Goal: Task Accomplishment & Management: Use online tool/utility

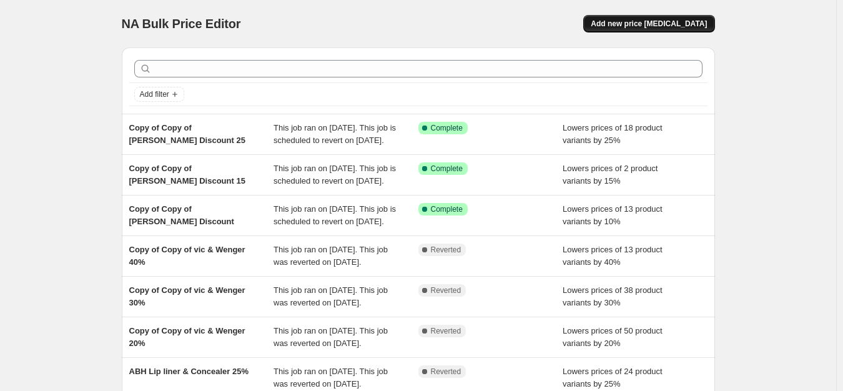
click at [681, 24] on span "Add new price [MEDICAL_DATA]" at bounding box center [649, 24] width 116 height 10
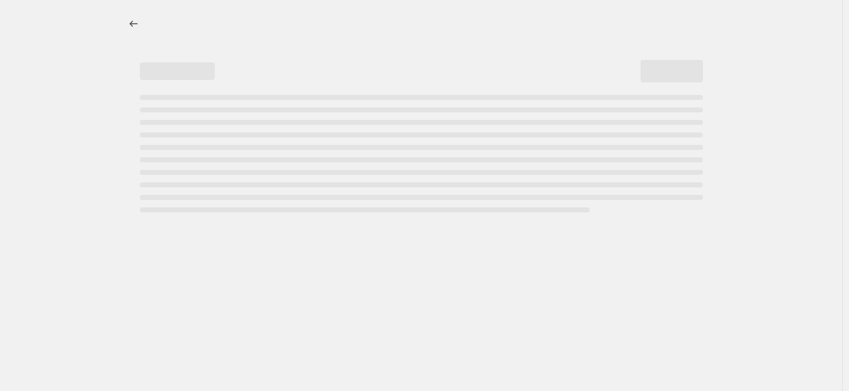
select select "percentage"
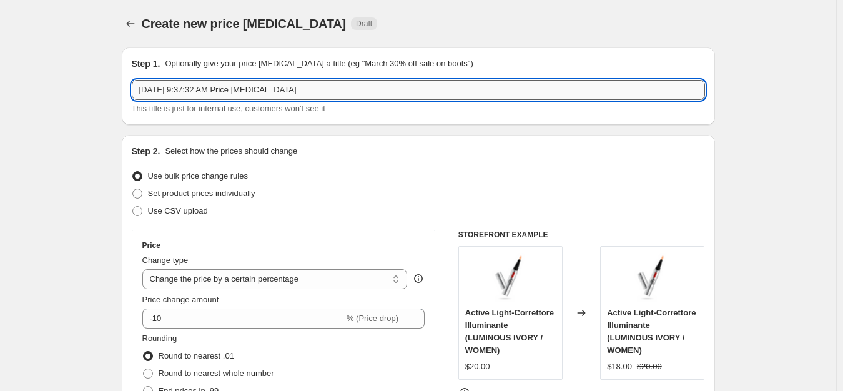
click at [244, 96] on input "Sep 24, 2025, 9:37:32 AM Price change job" at bounding box center [418, 90] width 573 height 20
type input "Clinique End of summer Sale 30%"
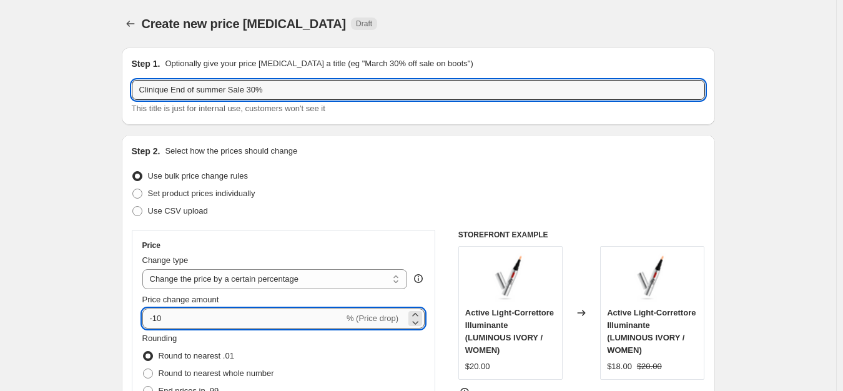
click at [162, 317] on input "-10" at bounding box center [243, 319] width 202 height 20
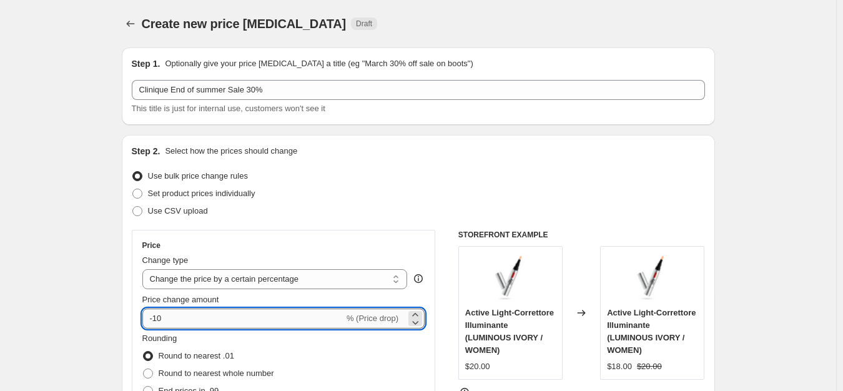
click at [174, 317] on input "-10" at bounding box center [243, 319] width 202 height 20
type input "-1"
type input "-30"
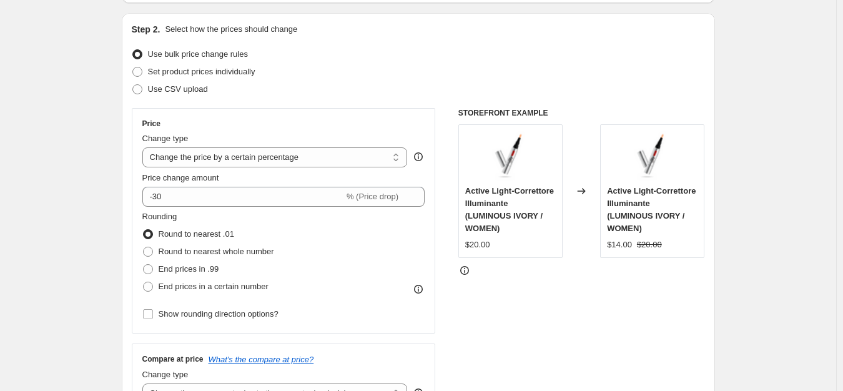
scroll to position [312, 0]
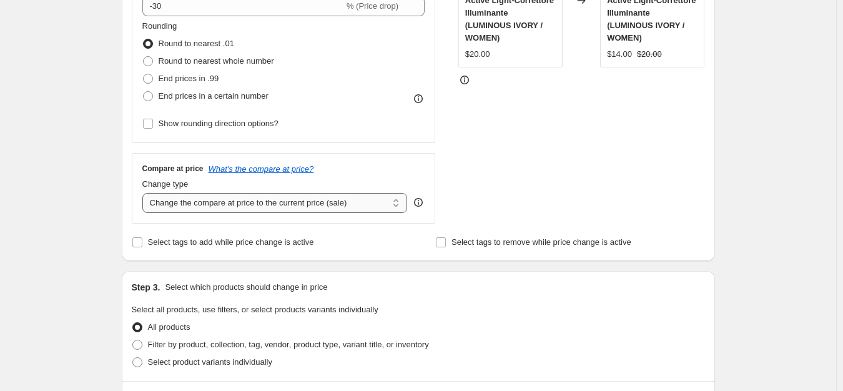
click at [240, 193] on select "Change the compare at price to the current price (sale) Change the compare at p…" at bounding box center [274, 203] width 265 height 20
select select "no_change"
click at [145, 193] on select "Change the compare at price to the current price (sale) Change the compare at p…" at bounding box center [274, 203] width 265 height 20
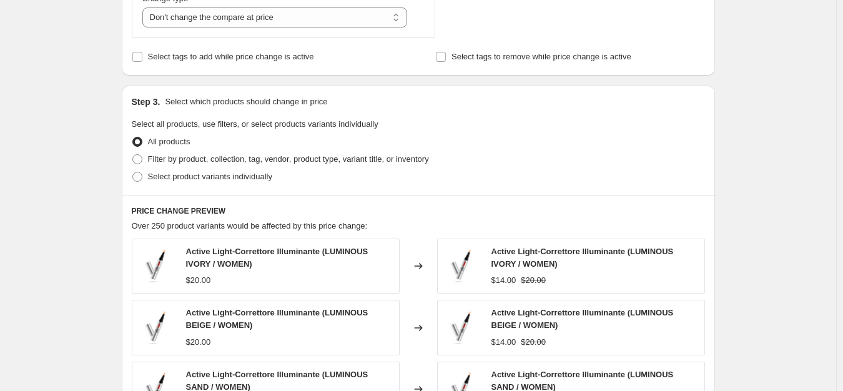
scroll to position [500, 0]
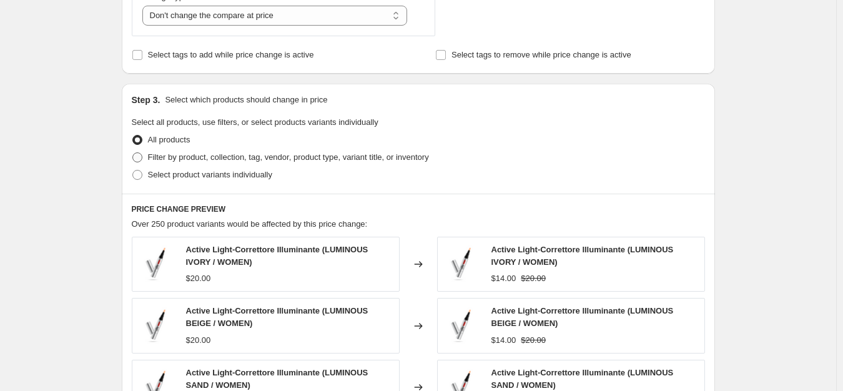
click at [207, 155] on span "Filter by product, collection, tag, vendor, product type, variant title, or inv…" at bounding box center [288, 156] width 281 height 9
click at [133, 153] on input "Filter by product, collection, tag, vendor, product type, variant title, or inv…" at bounding box center [132, 152] width 1 height 1
radio input "true"
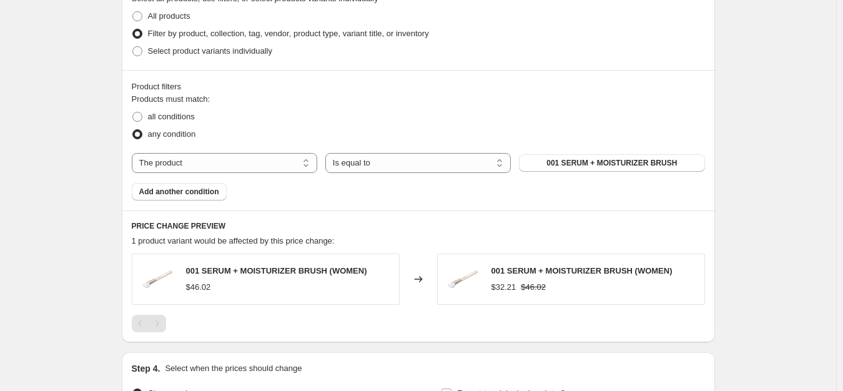
scroll to position [625, 0]
click at [192, 152] on select "The product The product's collection The product's tag The product's vendor The…" at bounding box center [225, 162] width 186 height 20
select select "tag"
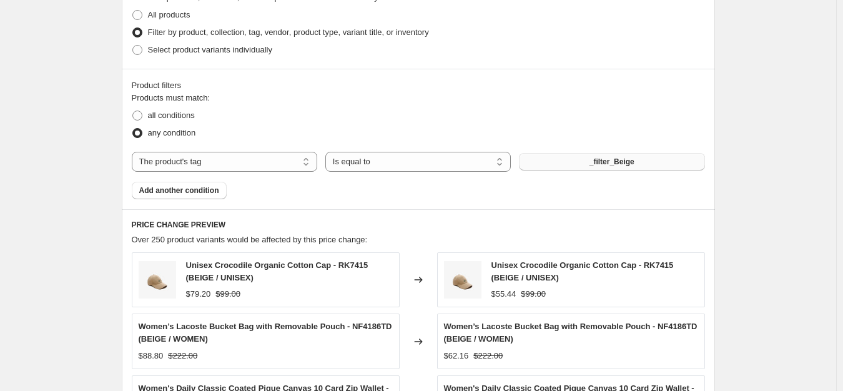
click at [600, 164] on span "_filter_Beige" at bounding box center [612, 162] width 45 height 10
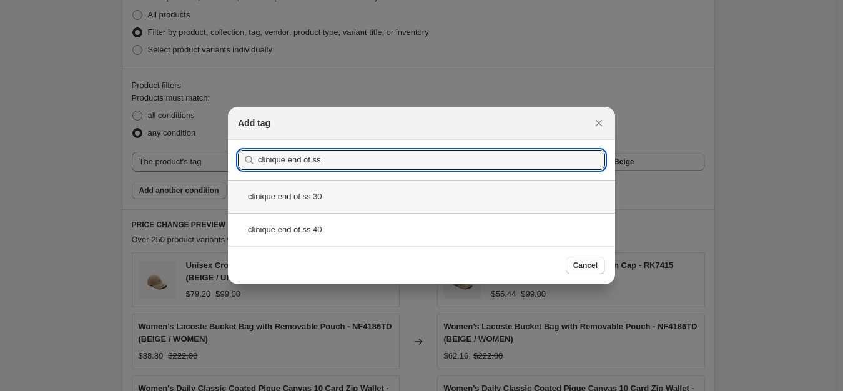
type input "clinique end of ss"
click at [359, 205] on div "clinique end of ss 30" at bounding box center [421, 196] width 387 height 33
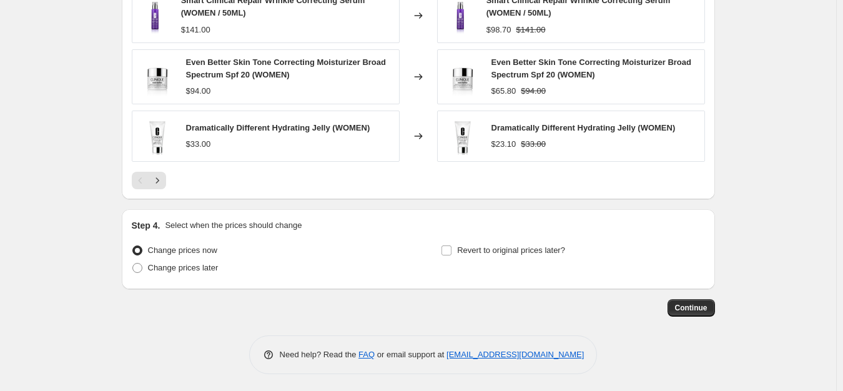
scroll to position [1011, 0]
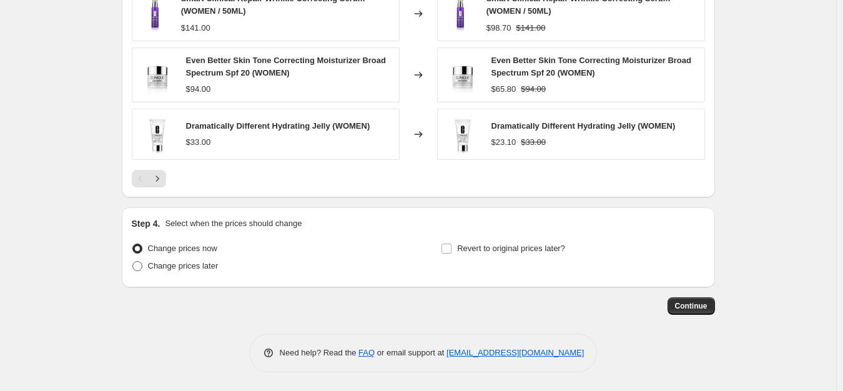
click at [207, 272] on span "Change prices later" at bounding box center [183, 266] width 71 height 12
click at [133, 262] on input "Change prices later" at bounding box center [132, 261] width 1 height 1
radio input "true"
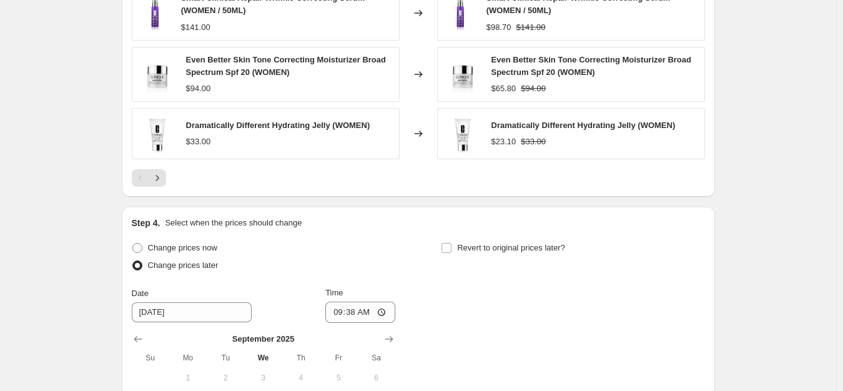
drag, startPoint x: 505, startPoint y: 257, endPoint x: 309, endPoint y: 107, distance: 246.9
click at [505, 257] on label "Revert to original prices later?" at bounding box center [503, 247] width 124 height 17
click at [452, 253] on input "Revert to original prices later?" at bounding box center [447, 248] width 10 height 10
checkbox input "true"
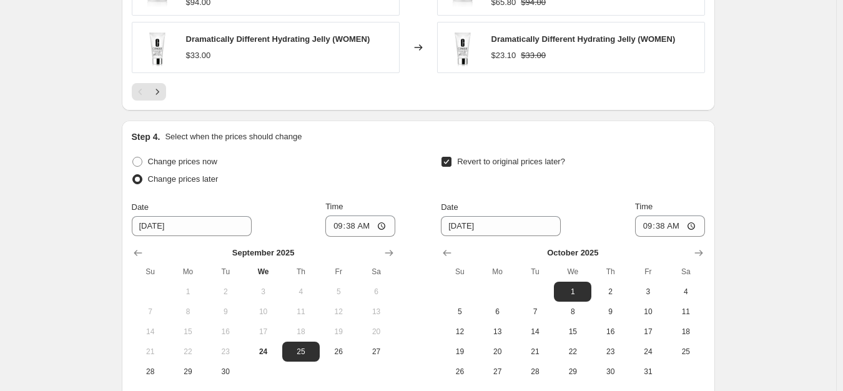
scroll to position [1224, 0]
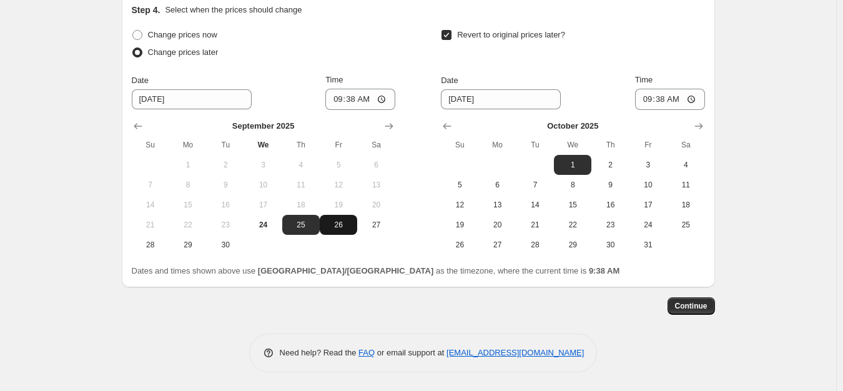
click at [340, 226] on span "26" at bounding box center [338, 225] width 27 height 10
type input "[DATE]"
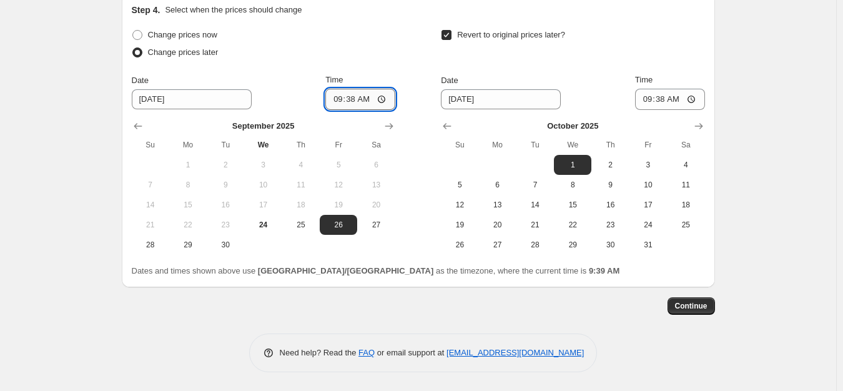
click at [339, 97] on input "09:38" at bounding box center [360, 99] width 70 height 21
type input "00:00"
click at [624, 162] on span "2" at bounding box center [609, 165] width 27 height 10
type input "[DATE]"
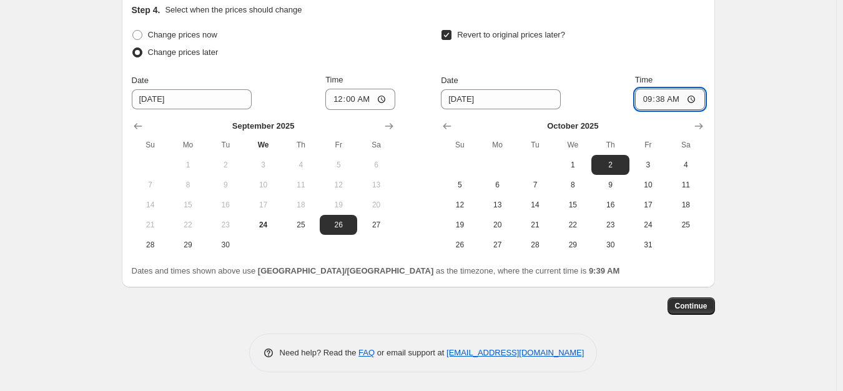
click at [645, 99] on input "09:38" at bounding box center [670, 99] width 70 height 21
type input "23:59"
click at [692, 310] on span "Continue" at bounding box center [691, 306] width 32 height 10
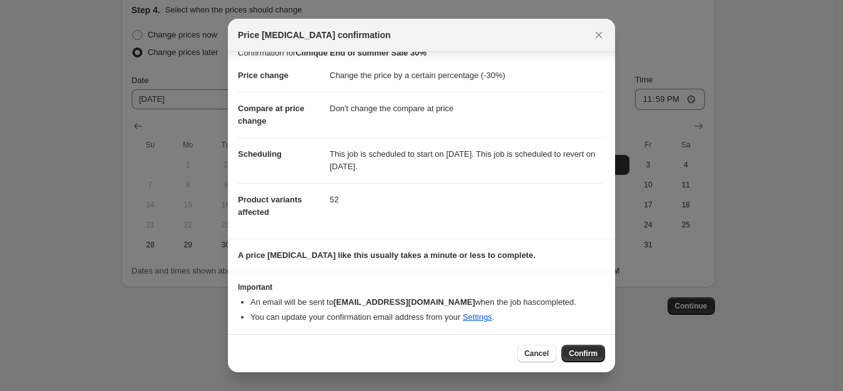
scroll to position [17, 0]
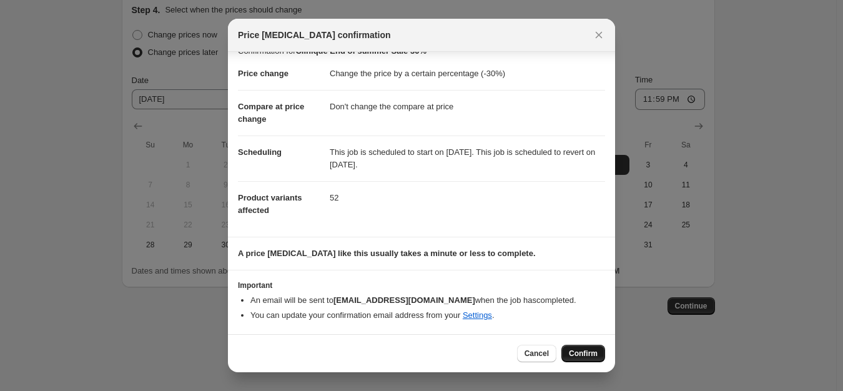
click at [586, 357] on span "Confirm" at bounding box center [583, 354] width 29 height 10
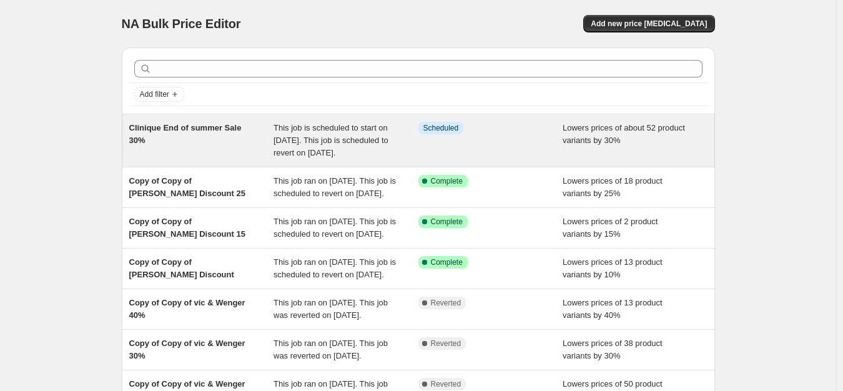
click at [193, 127] on span "Clinique End of summer Sale 30%" at bounding box center [185, 134] width 112 height 22
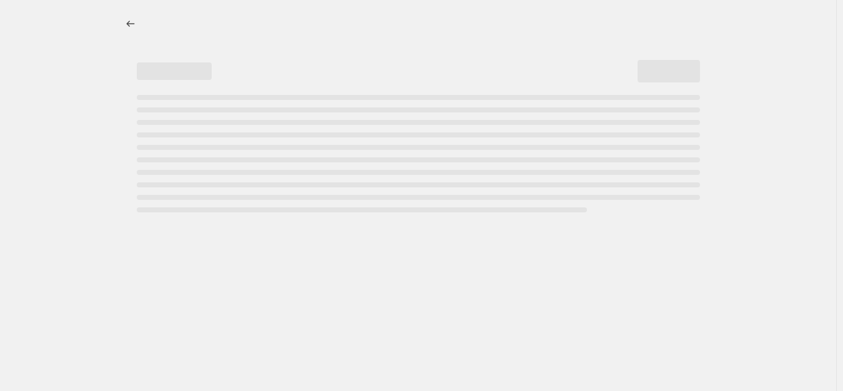
select select "percentage"
select select "no_change"
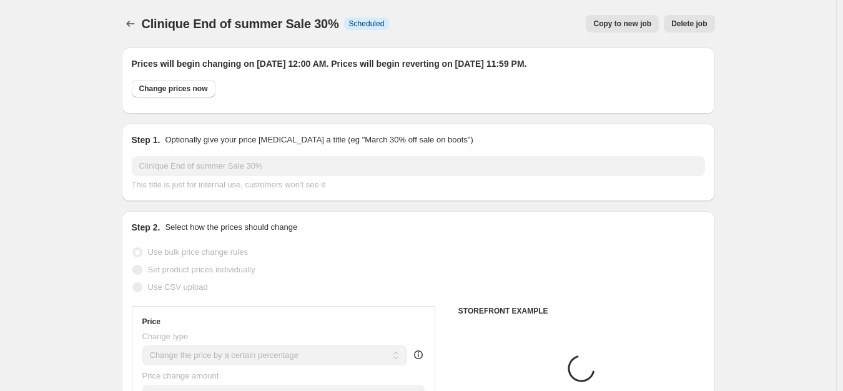
select select "tag"
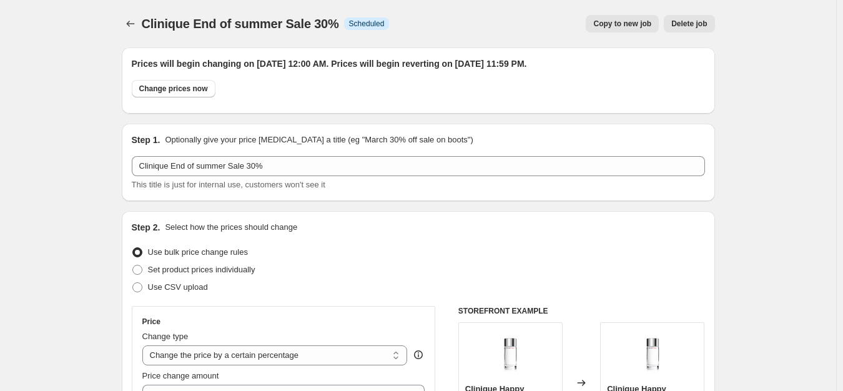
click at [610, 20] on span "Copy to new job" at bounding box center [622, 24] width 58 height 10
select select "percentage"
select select "no_change"
select select "tag"
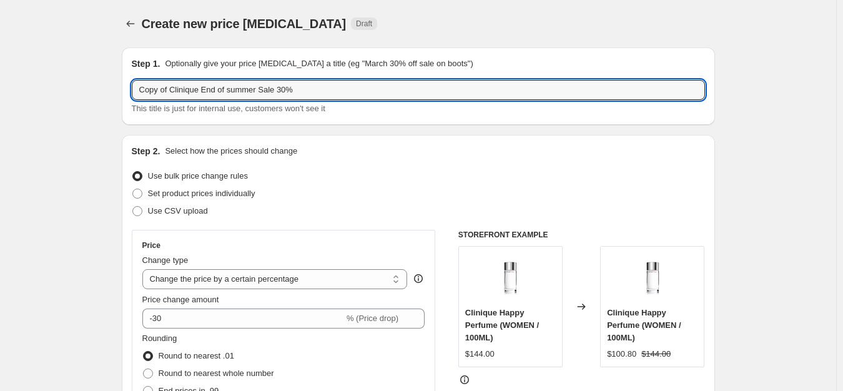
drag, startPoint x: 171, startPoint y: 90, endPoint x: 91, endPoint y: 84, distance: 80.2
drag, startPoint x: 172, startPoint y: 88, endPoint x: 114, endPoint y: 80, distance: 58.0
click at [124, 90] on div "Step 1. Optionally give your price [MEDICAL_DATA] a title (eg "March 30% off sa…" at bounding box center [418, 85] width 593 height 77
type input "[PERSON_NAME] End of summer Sale 30%"
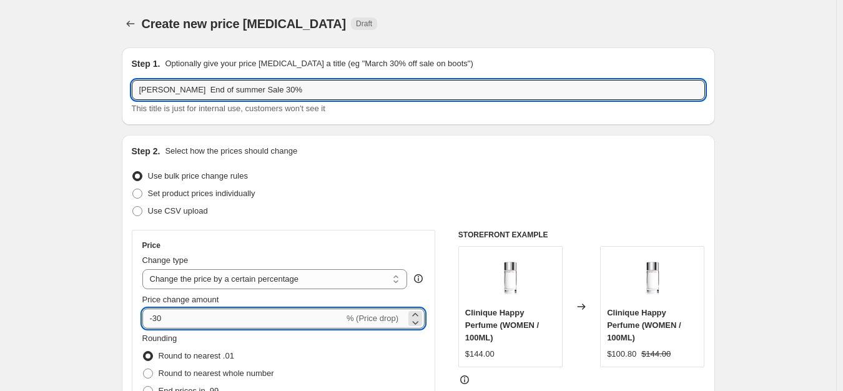
click at [192, 313] on input "-30" at bounding box center [243, 319] width 202 height 20
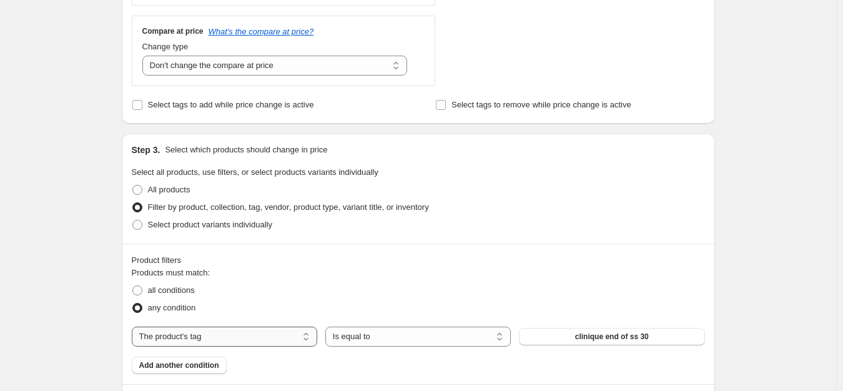
scroll to position [562, 0]
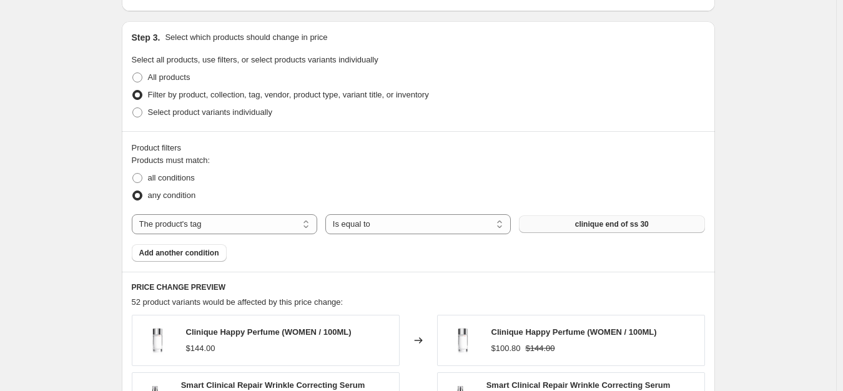
click at [575, 230] on button "clinique end of ss 30" at bounding box center [612, 223] width 186 height 17
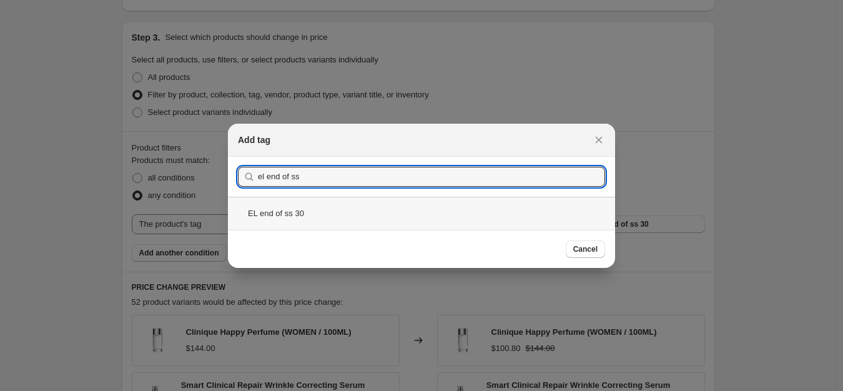
type input "el end of ss"
click at [334, 214] on div "EL end of ss 30" at bounding box center [421, 213] width 387 height 33
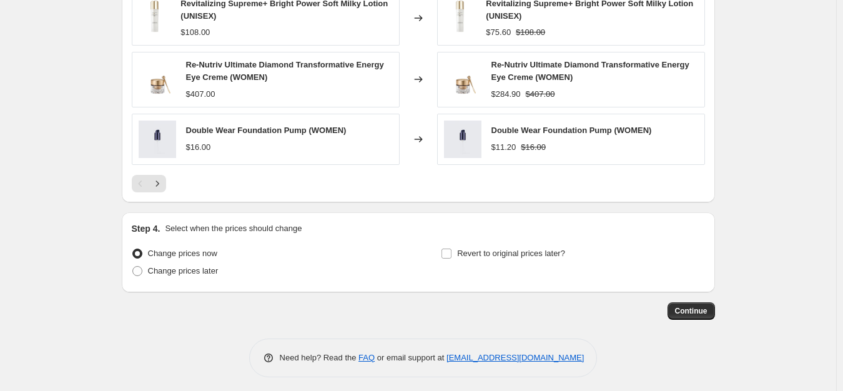
scroll to position [1015, 0]
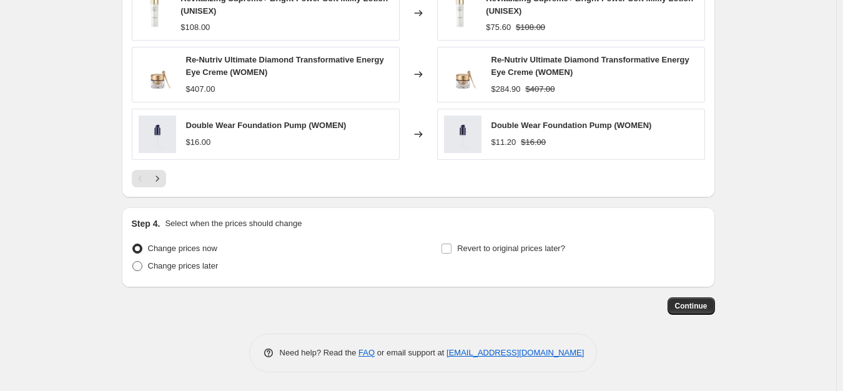
click at [215, 269] on span "Change prices later" at bounding box center [183, 265] width 71 height 9
click at [133, 262] on input "Change prices later" at bounding box center [132, 261] width 1 height 1
radio input "true"
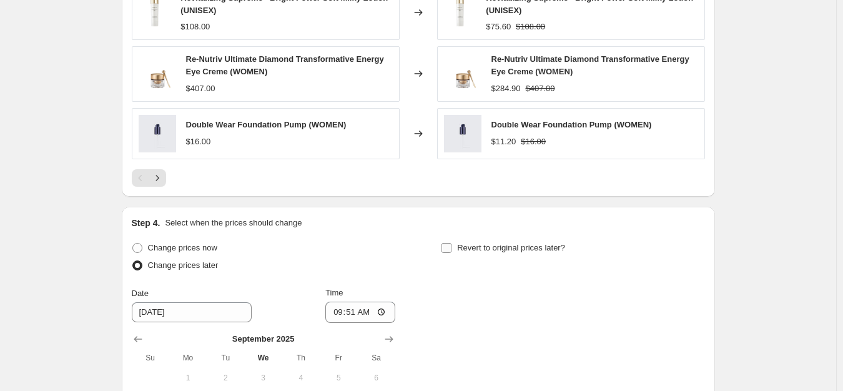
click at [502, 243] on span "Revert to original prices later?" at bounding box center [511, 247] width 108 height 9
click at [452, 243] on input "Revert to original prices later?" at bounding box center [447, 248] width 10 height 10
checkbox input "true"
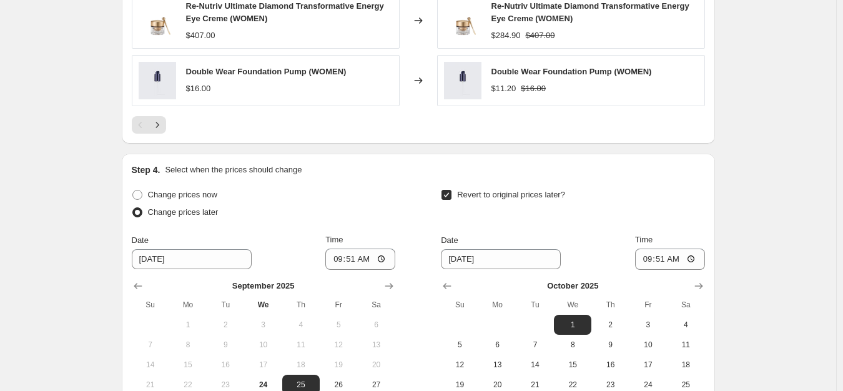
scroll to position [1140, 0]
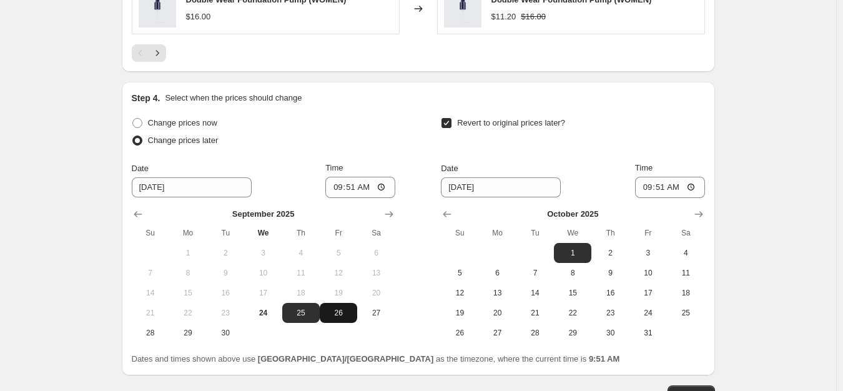
click at [349, 309] on span "26" at bounding box center [338, 313] width 27 height 10
type input "[DATE]"
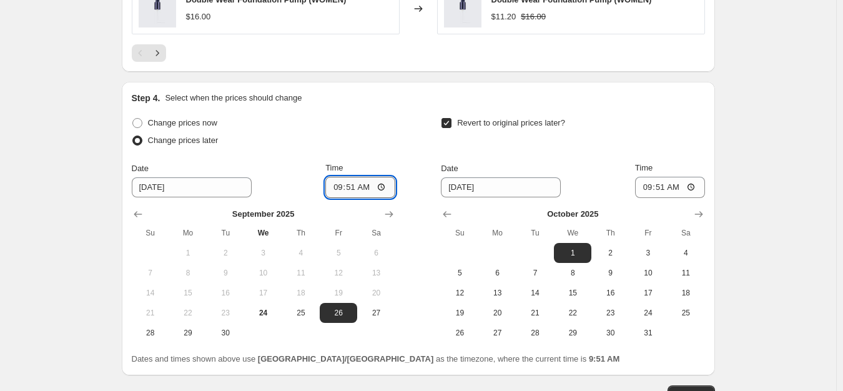
click at [344, 180] on input "09:51" at bounding box center [360, 187] width 70 height 21
type input "00:00"
drag, startPoint x: 659, startPoint y: 256, endPoint x: 655, endPoint y: 237, distance: 19.1
click at [659, 254] on span "3" at bounding box center [648, 253] width 27 height 10
type input "[DATE]"
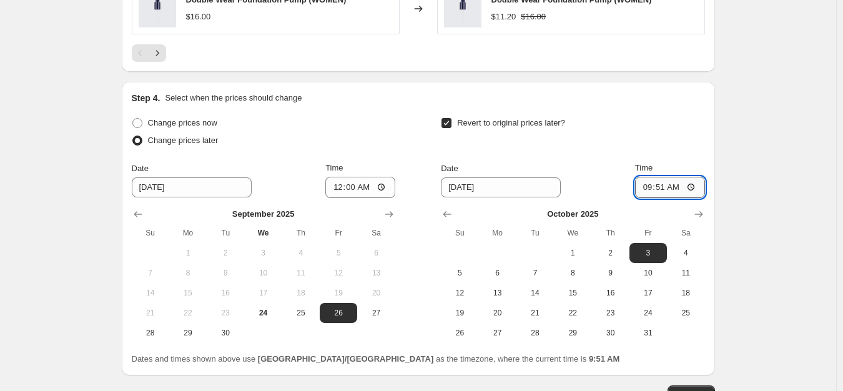
click at [648, 191] on input "09:51" at bounding box center [670, 187] width 70 height 21
type input "23:59"
click at [623, 253] on span "2" at bounding box center [609, 253] width 27 height 10
type input "[DATE]"
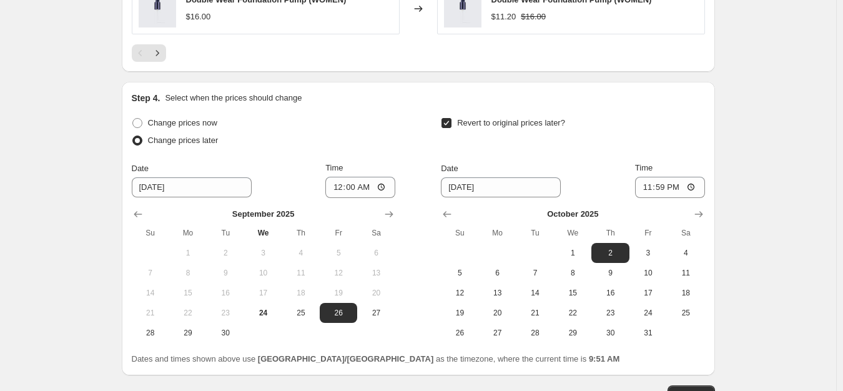
scroll to position [1229, 0]
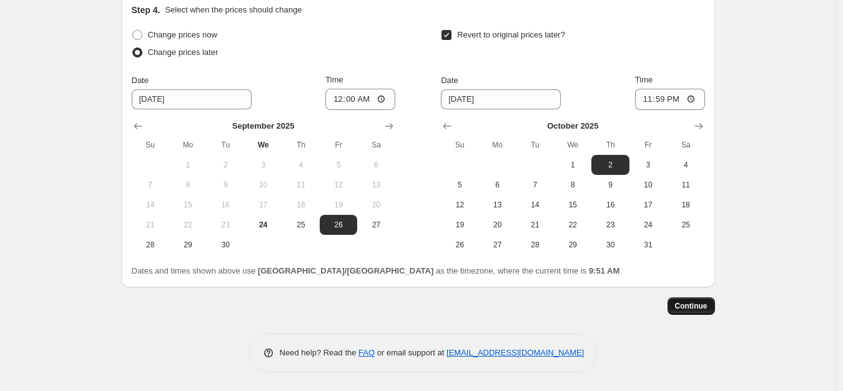
click at [700, 311] on button "Continue" at bounding box center [691, 305] width 47 height 17
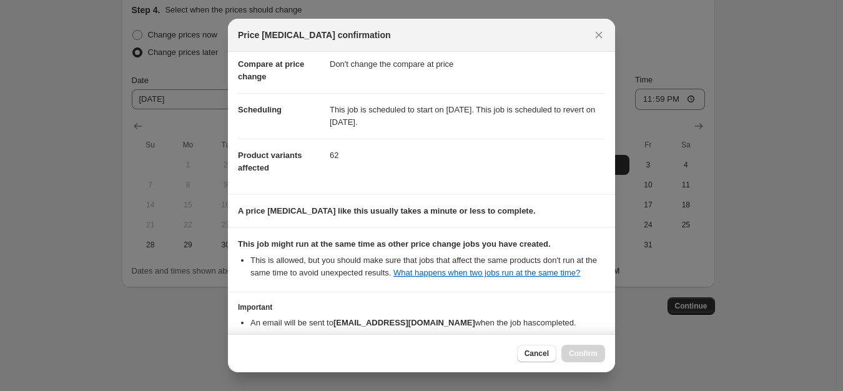
scroll to position [132, 0]
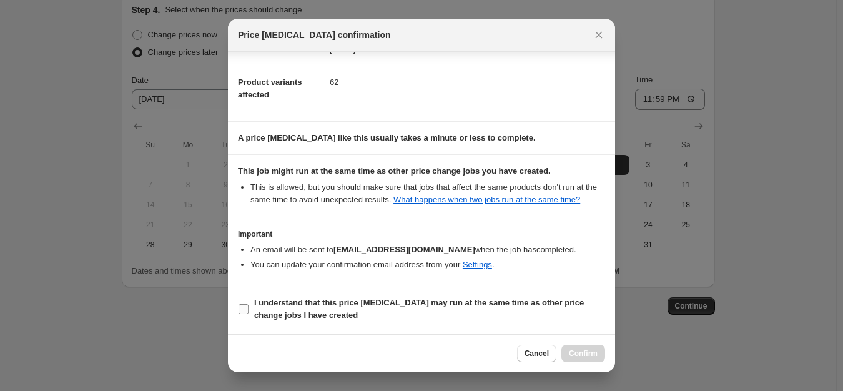
drag, startPoint x: 304, startPoint y: 309, endPoint x: 349, endPoint y: 319, distance: 45.9
click at [304, 310] on b "I understand that this price [MEDICAL_DATA] may run at the same time as other p…" at bounding box center [419, 309] width 330 height 22
click at [249, 310] on input "I understand that this price [MEDICAL_DATA] may run at the same time as other p…" at bounding box center [244, 309] width 10 height 10
checkbox input "true"
click at [577, 351] on span "Confirm" at bounding box center [583, 354] width 29 height 10
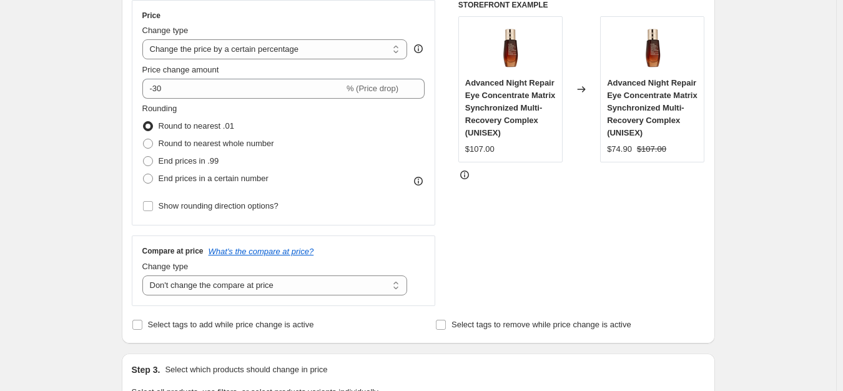
scroll to position [292, 0]
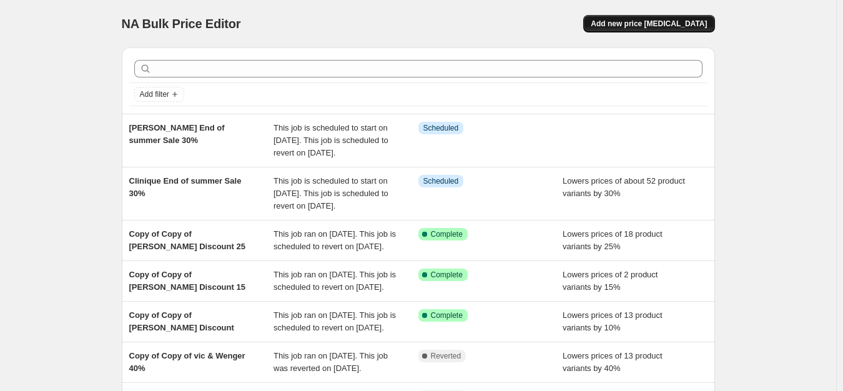
click at [633, 19] on span "Add new price [MEDICAL_DATA]" at bounding box center [649, 24] width 116 height 10
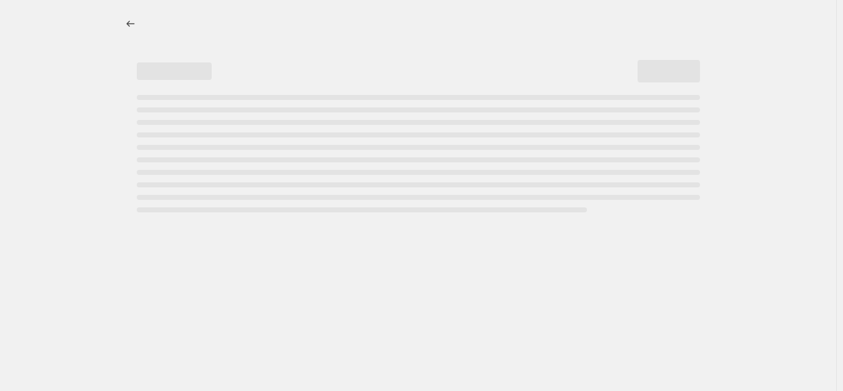
select select "percentage"
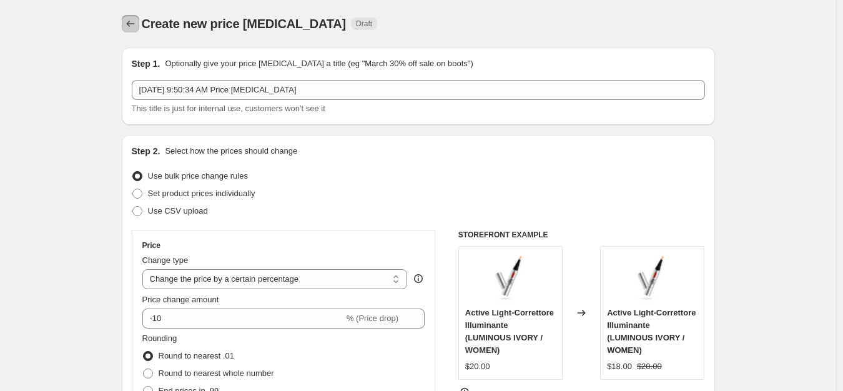
click at [139, 28] on button "Price change jobs" at bounding box center [130, 23] width 17 height 17
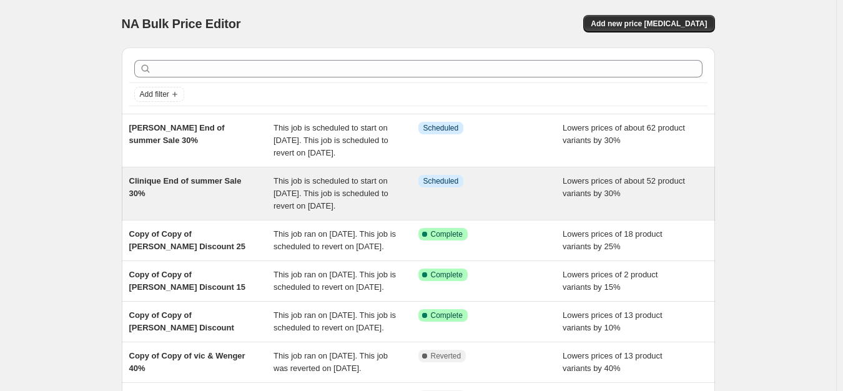
click at [181, 189] on span "Clinique End of summer Sale 30%" at bounding box center [185, 187] width 112 height 22
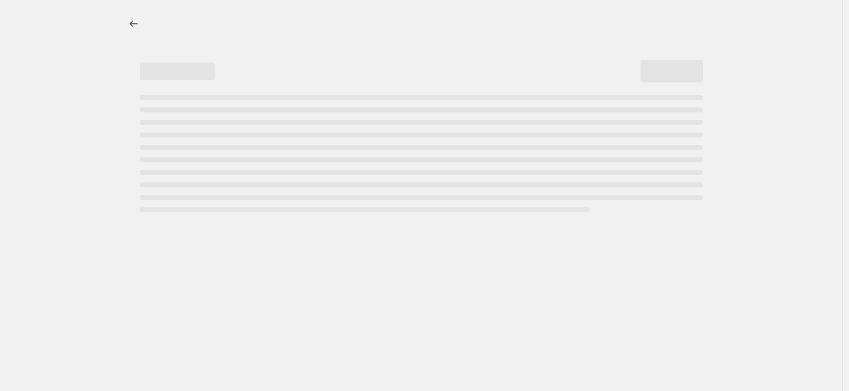
select select "percentage"
select select "no_change"
select select "tag"
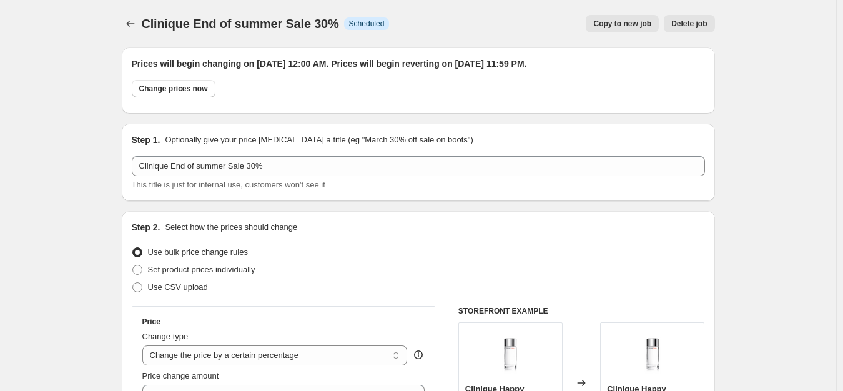
click at [631, 25] on span "Copy to new job" at bounding box center [622, 24] width 58 height 10
select select "percentage"
select select "no_change"
select select "tag"
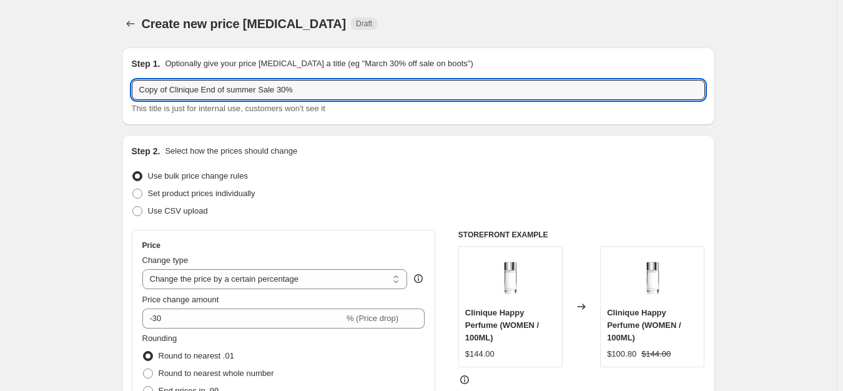
drag, startPoint x: 173, startPoint y: 89, endPoint x: 31, endPoint y: 83, distance: 141.9
click at [250, 91] on input "Clinique End of summer Sale 30%" at bounding box center [418, 90] width 573 height 20
type input "Clinique End of summer Sale 40%"
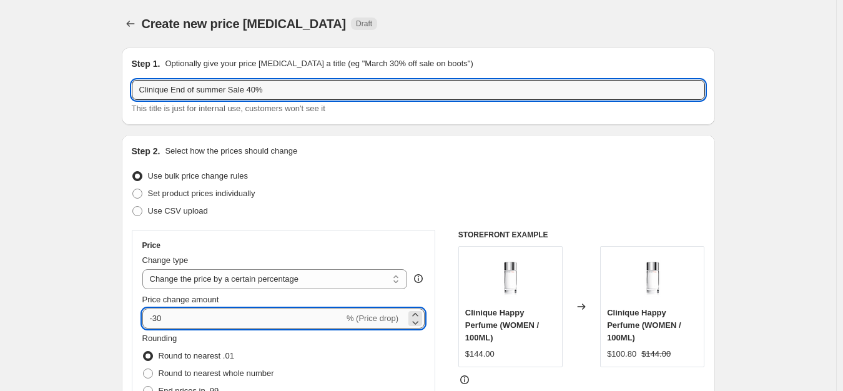
click at [172, 315] on input "-30" at bounding box center [243, 319] width 202 height 20
type input "-3"
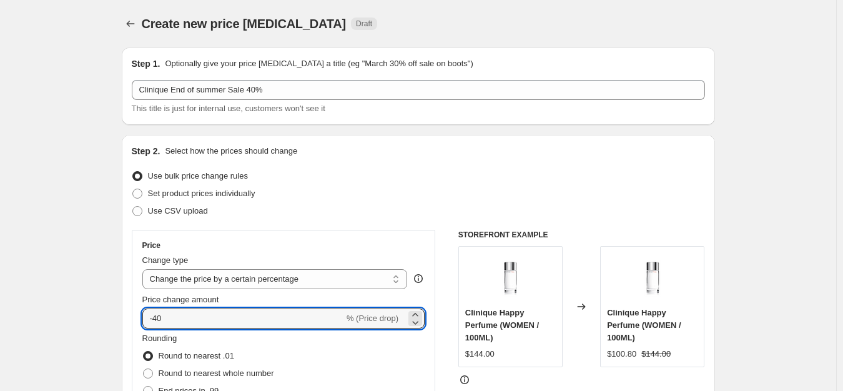
type input "-40"
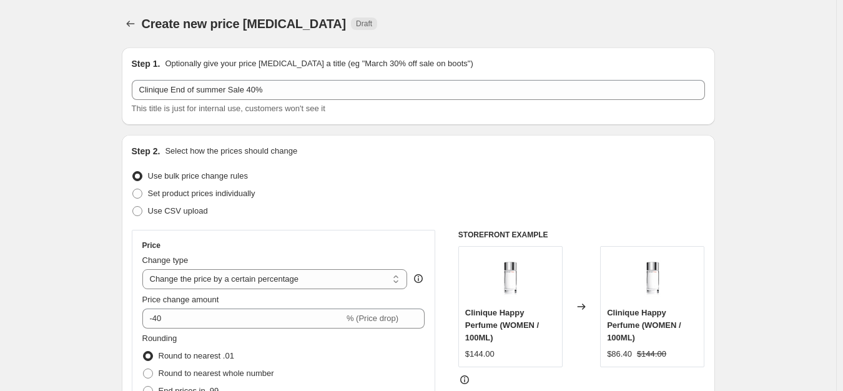
drag, startPoint x: 102, startPoint y: 323, endPoint x: 169, endPoint y: 309, distance: 67.6
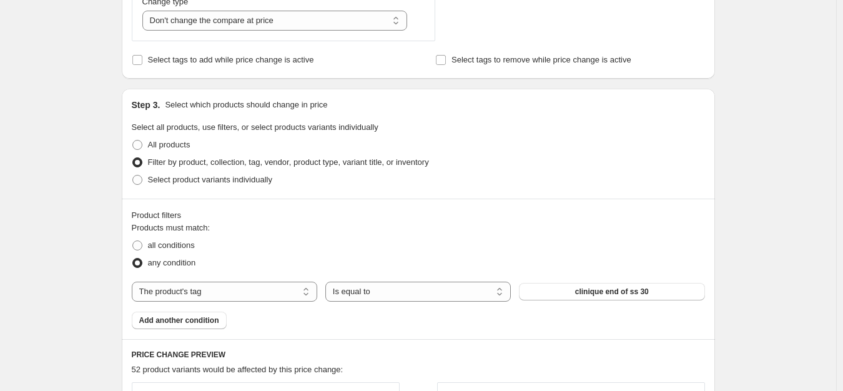
scroll to position [625, 0]
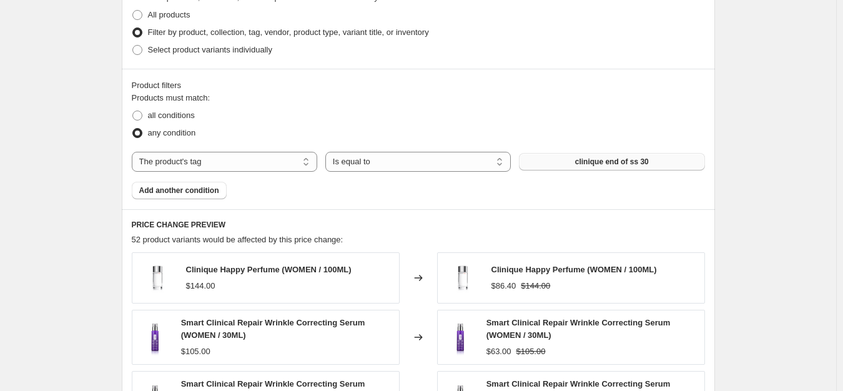
click at [558, 165] on button "clinique end of ss 30" at bounding box center [612, 161] width 186 height 17
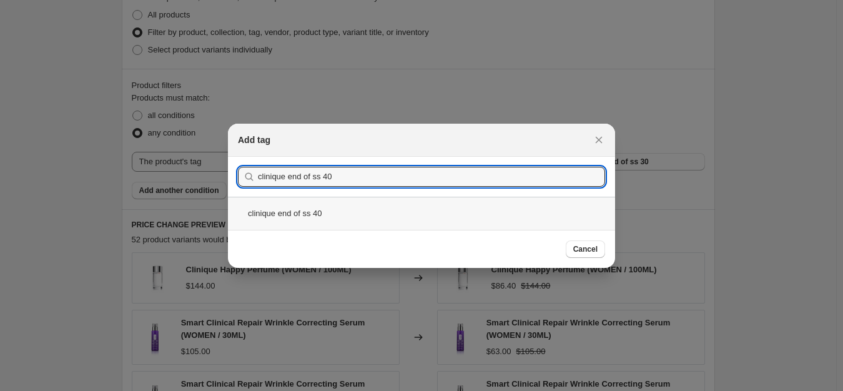
type input "clinique end of ss 40"
click at [319, 204] on div "clinique end of ss 40" at bounding box center [421, 213] width 387 height 33
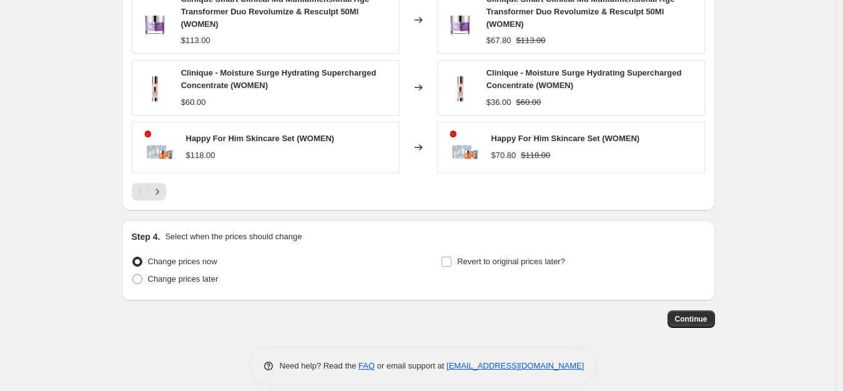
scroll to position [1027, 0]
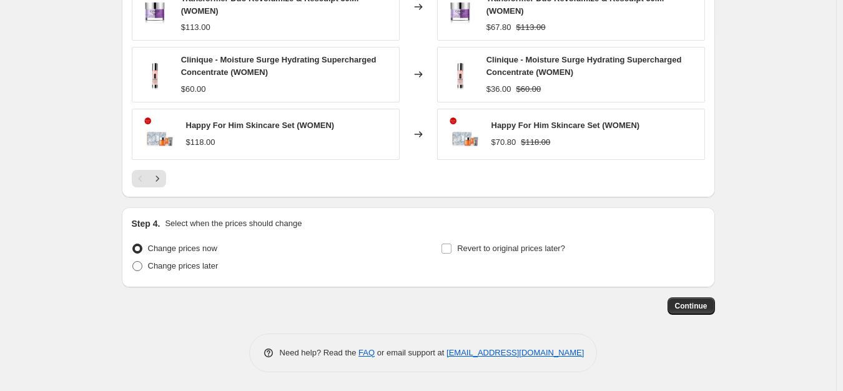
click at [175, 262] on span "Change prices later" at bounding box center [183, 265] width 71 height 9
click at [133, 262] on input "Change prices later" at bounding box center [132, 261] width 1 height 1
radio input "true"
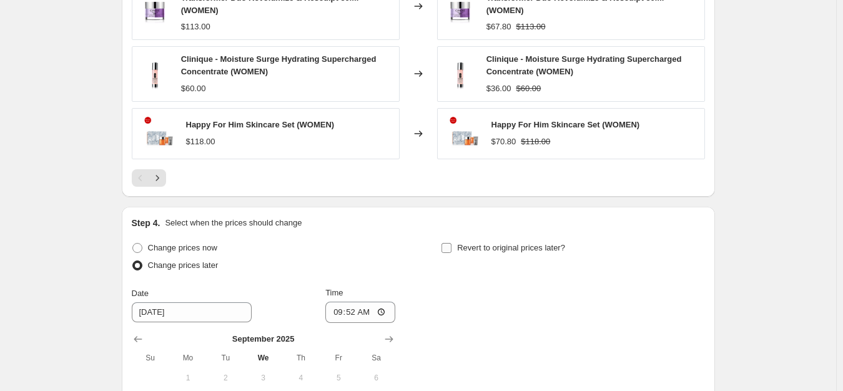
drag, startPoint x: 502, startPoint y: 251, endPoint x: 496, endPoint y: 255, distance: 7.6
click at [502, 250] on span "Revert to original prices later?" at bounding box center [511, 247] width 108 height 9
click at [452, 250] on input "Revert to original prices later?" at bounding box center [447, 248] width 10 height 10
checkbox input "true"
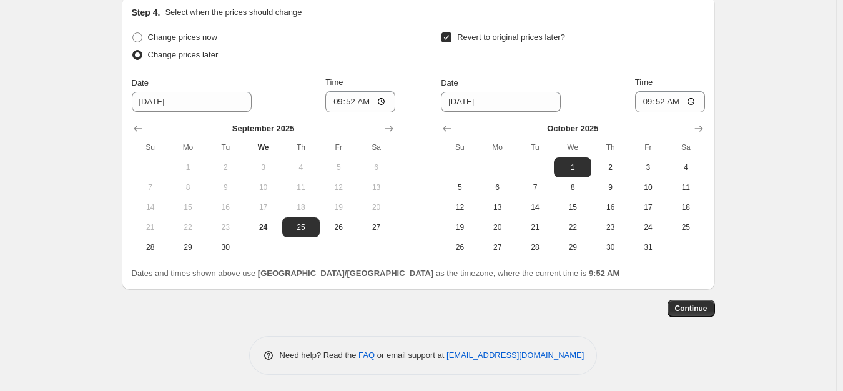
scroll to position [1241, 0]
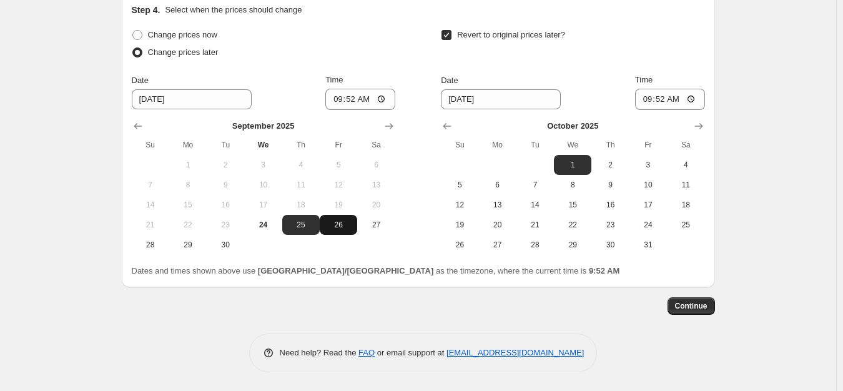
click at [344, 224] on span "26" at bounding box center [338, 225] width 27 height 10
type input "[DATE]"
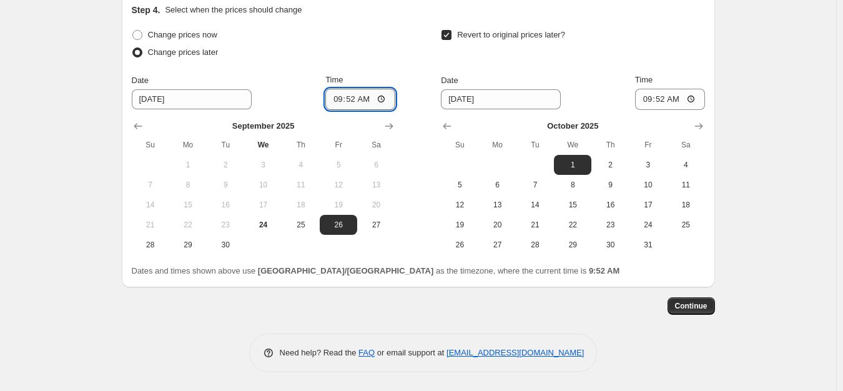
click at [340, 97] on input "09:52" at bounding box center [360, 99] width 70 height 21
type input "23:59"
click at [624, 165] on span "2" at bounding box center [609, 165] width 27 height 10
type input "[DATE]"
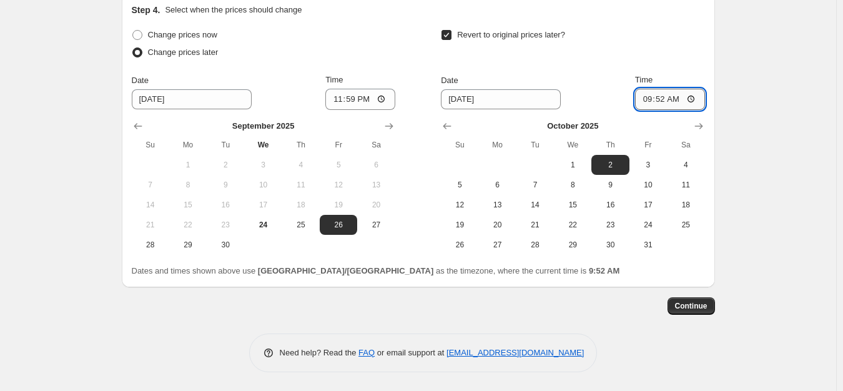
click at [650, 104] on input "09:52" at bounding box center [670, 99] width 70 height 21
type input "23:59"
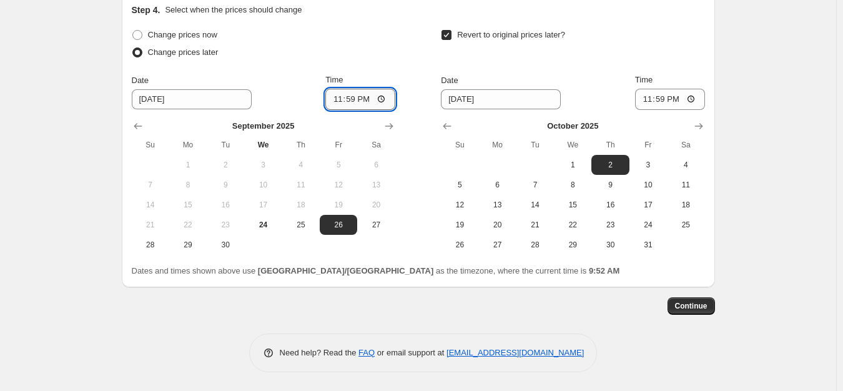
click at [334, 99] on input "23:59" at bounding box center [360, 99] width 70 height 21
type input "00:00"
click at [715, 307] on button "Continue" at bounding box center [691, 305] width 47 height 17
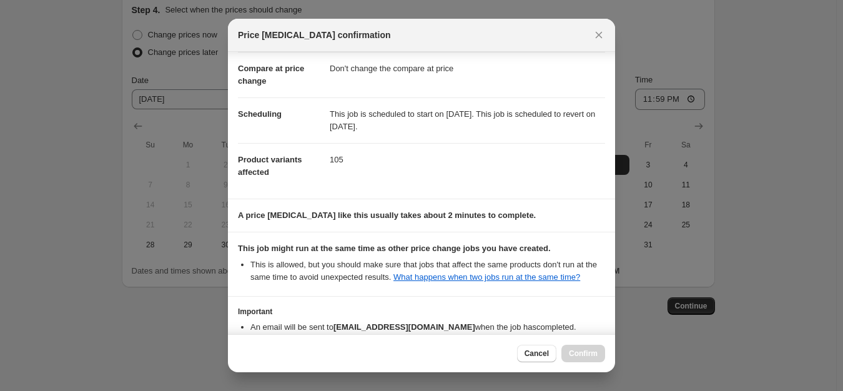
scroll to position [132, 0]
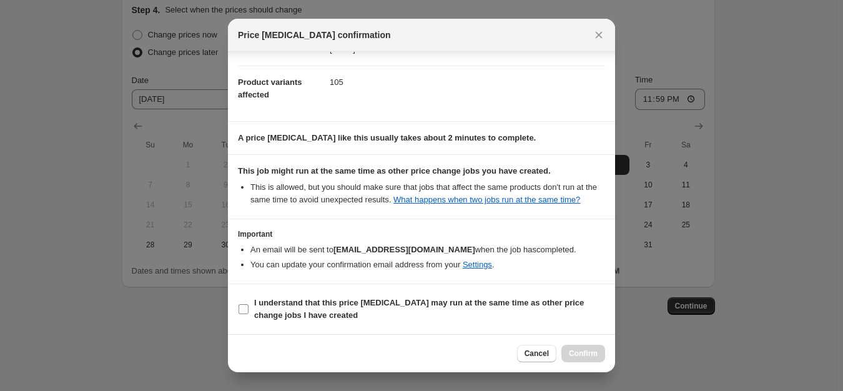
click at [332, 318] on span "I understand that this price [MEDICAL_DATA] may run at the same time as other p…" at bounding box center [429, 309] width 351 height 25
click at [249, 314] on input "I understand that this price [MEDICAL_DATA] may run at the same time as other p…" at bounding box center [244, 309] width 10 height 10
checkbox input "true"
click at [573, 347] on button "Confirm" at bounding box center [584, 353] width 44 height 17
